Goal: Task Accomplishment & Management: Use online tool/utility

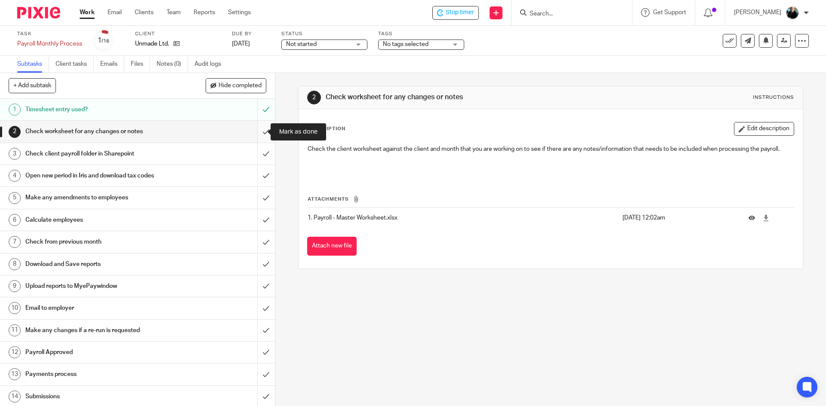
click at [256, 131] on input "submit" at bounding box center [137, 131] width 275 height 21
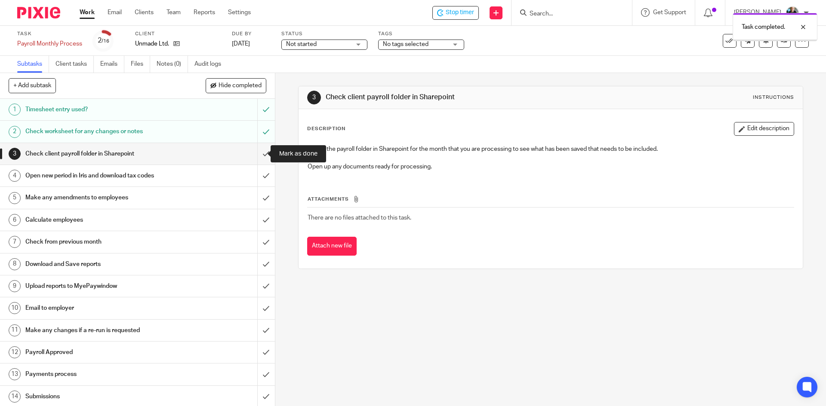
click at [253, 152] on input "submit" at bounding box center [137, 153] width 275 height 21
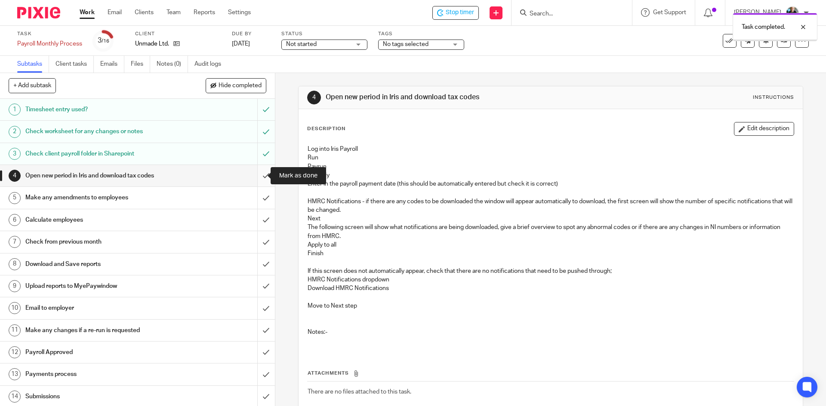
click at [255, 176] on input "submit" at bounding box center [137, 175] width 275 height 21
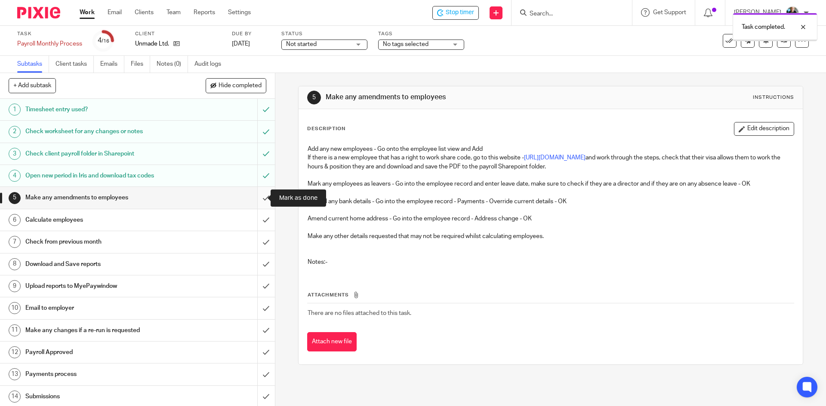
click at [261, 201] on input "submit" at bounding box center [137, 197] width 275 height 21
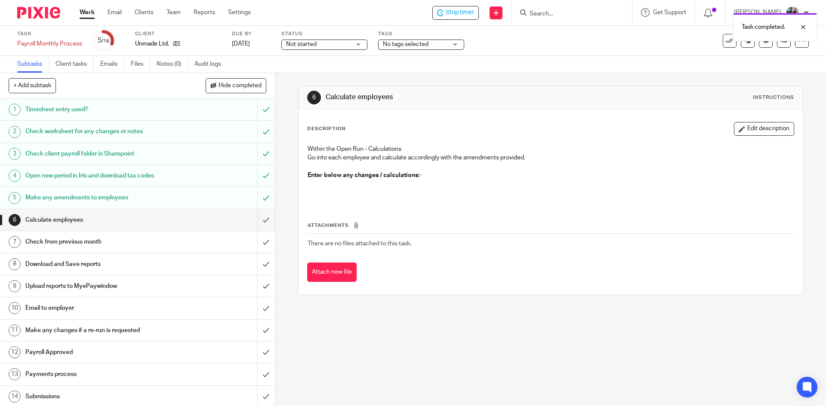
click at [458, 12] on div "Task completed." at bounding box center [615, 25] width 404 height 33
click at [467, 12] on div "Task completed." at bounding box center [615, 25] width 404 height 33
click at [451, 9] on span "Stop timer" at bounding box center [459, 12] width 28 height 9
click at [803, 12] on div "[PERSON_NAME]" at bounding box center [771, 13] width 75 height 14
click at [761, 58] on span "Logout" at bounding box center [768, 60] width 19 height 6
